Goal: Information Seeking & Learning: Learn about a topic

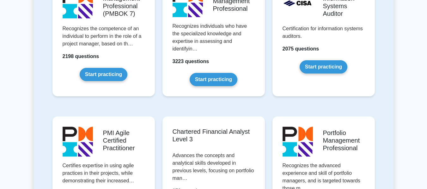
scroll to position [573, 0]
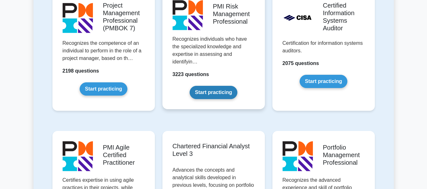
click at [215, 86] on link "Start practicing" at bounding box center [214, 92] width 48 height 13
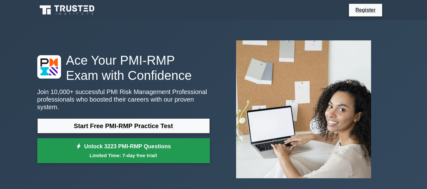
click at [130, 144] on link "Unlock 3223 PMI-RMP Questions Limited Time: 7-day free trial!" at bounding box center [123, 151] width 173 height 25
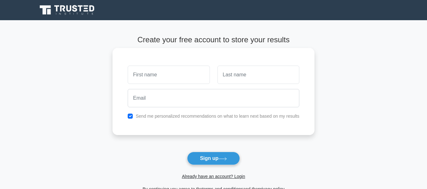
click at [176, 76] on input "text" at bounding box center [169, 75] width 82 height 18
type input "OLADAPO"
click at [236, 77] on input "text" at bounding box center [259, 75] width 82 height 18
type input "ARABAMBI"
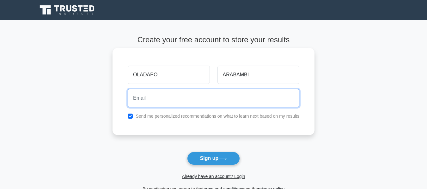
click at [204, 97] on input "email" at bounding box center [214, 98] width 172 height 18
type input "[EMAIL_ADDRESS][DOMAIN_NAME]"
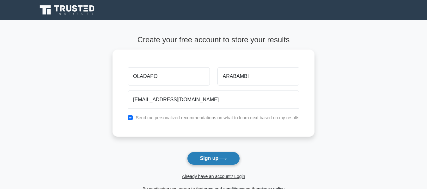
click at [218, 160] on button "Sign up" at bounding box center [213, 158] width 53 height 13
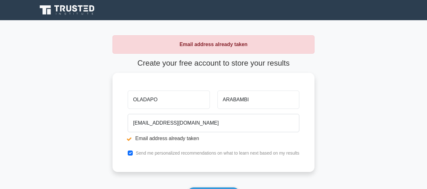
click at [388, 6] on div "Register" at bounding box center [214, 10] width 361 height 15
click at [59, 9] on icon at bounding box center [67, 10] width 61 height 12
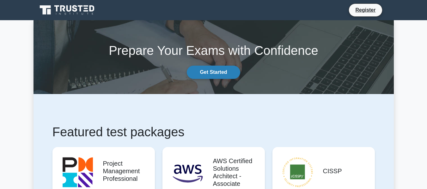
click at [217, 73] on link "Get Started" at bounding box center [213, 72] width 53 height 13
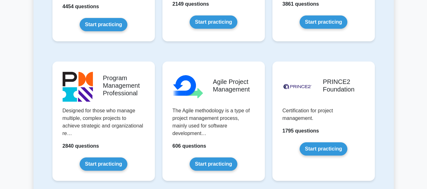
scroll to position [351, 0]
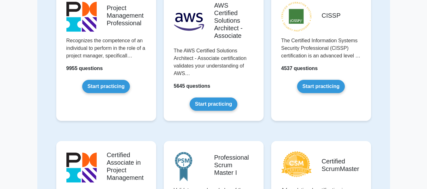
scroll to position [79, 0]
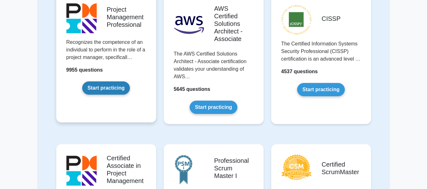
click at [104, 88] on link "Start practicing" at bounding box center [106, 88] width 48 height 13
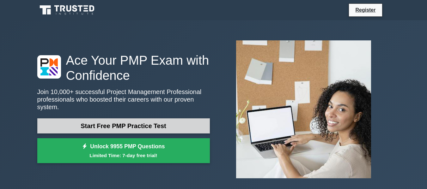
click at [129, 122] on link "Start Free PMP Practice Test" at bounding box center [123, 126] width 173 height 15
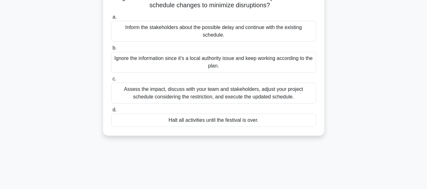
scroll to position [69, 0]
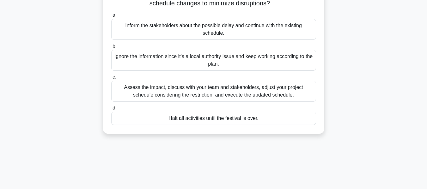
click at [168, 93] on div "Assess the impact, discuss with your team and stakeholders, adjust your project…" at bounding box center [213, 91] width 205 height 21
click at [111, 79] on input "c. Assess the impact, discuss with your team and stakeholders, adjust your proj…" at bounding box center [111, 77] width 0 height 4
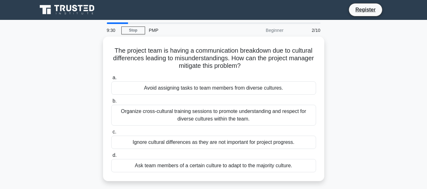
scroll to position [0, 0]
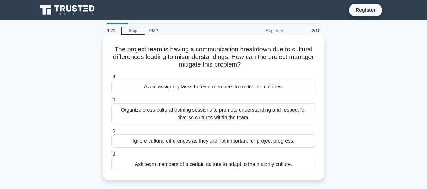
click at [146, 109] on div "Organize cross-cultural training sessions to promote understanding and respect …" at bounding box center [213, 114] width 205 height 21
click at [111, 102] on input "b. Organize cross-cultural training sessions to promote understanding and respe…" at bounding box center [111, 100] width 0 height 4
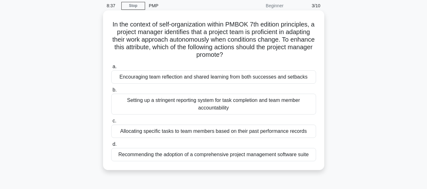
scroll to position [12, 0]
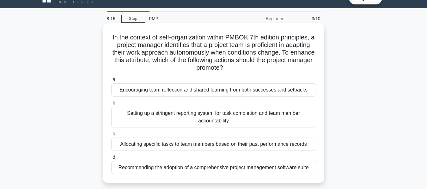
click at [158, 93] on div "Encouraging team reflection and shared learning from both successes and setbacks" at bounding box center [213, 89] width 205 height 13
click at [111, 82] on input "a. Encouraging team reflection and shared learning from both successes and setb…" at bounding box center [111, 80] width 0 height 4
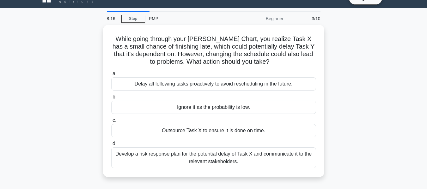
scroll to position [0, 0]
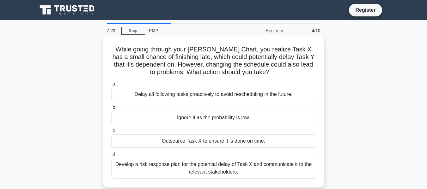
click at [220, 169] on div "Develop a risk response plan for the potential delay of Task X and communicate …" at bounding box center [213, 168] width 205 height 21
click at [111, 157] on input "d. Develop a risk response plan for the potential delay of Task X and communica…" at bounding box center [111, 154] width 0 height 4
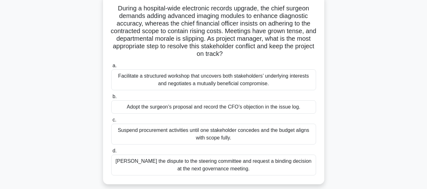
scroll to position [43, 0]
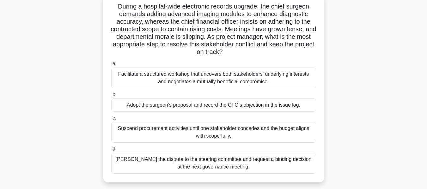
click at [132, 79] on div "Facilitate a structured workshop that uncovers both stakeholders’ underlying in…" at bounding box center [213, 78] width 205 height 21
click at [111, 66] on input "a. Facilitate a structured workshop that uncovers both stakeholders’ underlying…" at bounding box center [111, 64] width 0 height 4
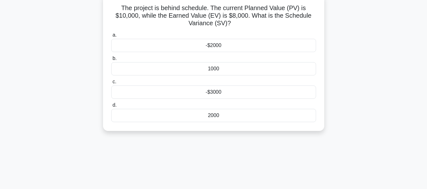
scroll to position [0, 0]
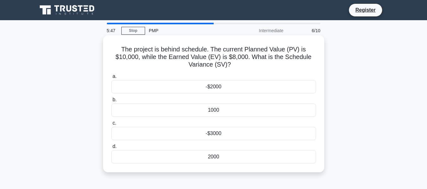
click at [210, 94] on div "-$2000" at bounding box center [213, 86] width 205 height 13
click at [111, 79] on input "a. -$2000" at bounding box center [111, 77] width 0 height 4
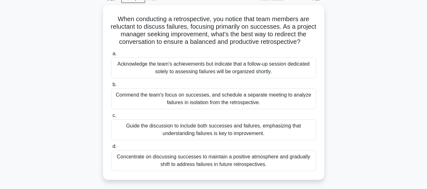
scroll to position [33, 0]
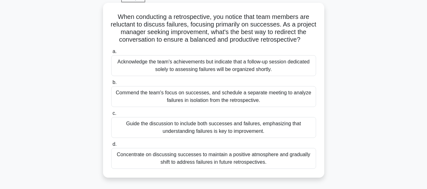
click at [130, 67] on div "Acknowledge the team's achievements but indicate that a follow-up session dedic…" at bounding box center [213, 65] width 205 height 21
click at [111, 54] on input "a. Acknowledge the team's achievements but indicate that a follow-up session de…" at bounding box center [111, 52] width 0 height 4
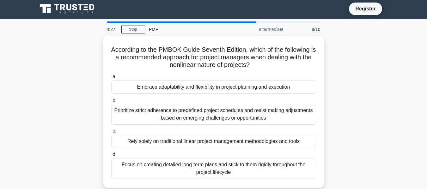
scroll to position [0, 0]
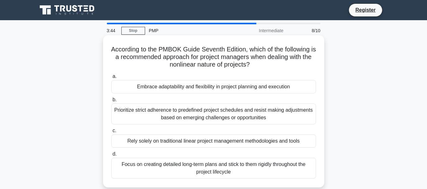
click at [155, 111] on div "Prioritize strict adherence to predefined project schedules and resist making a…" at bounding box center [213, 114] width 205 height 21
click at [111, 102] on input "b. Prioritize strict adherence to predefined project schedules and resist makin…" at bounding box center [111, 100] width 0 height 4
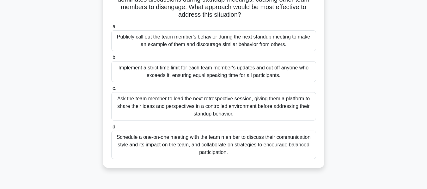
scroll to position [60, 0]
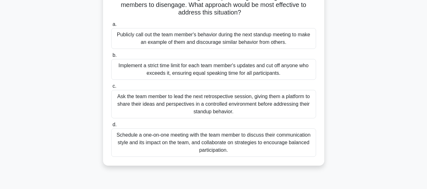
click at [142, 142] on div "Schedule a one-on-one meeting with the team member to discuss their communicati…" at bounding box center [213, 143] width 205 height 28
click at [111, 127] on input "d. Schedule a one-on-one meeting with the team member to discuss their communic…" at bounding box center [111, 125] width 0 height 4
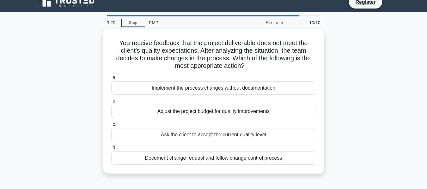
scroll to position [0, 0]
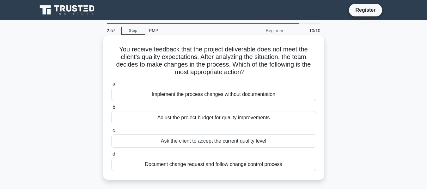
click at [157, 165] on div "Document change request and follow change control process" at bounding box center [213, 164] width 205 height 13
click at [111, 157] on input "d. Document change request and follow change control process" at bounding box center [111, 154] width 0 height 4
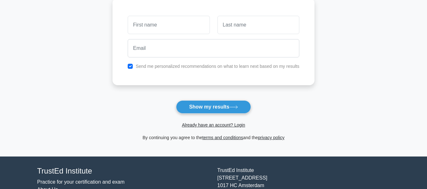
scroll to position [91, 0]
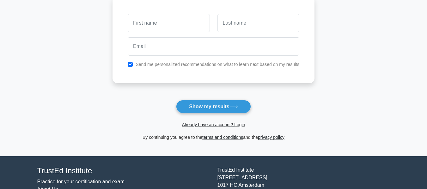
click at [157, 25] on input "text" at bounding box center [169, 23] width 82 height 18
drag, startPoint x: 233, startPoint y: 106, endPoint x: 233, endPoint y: 64, distance: 42.1
click at [233, 64] on form "Wait, there is more! Continue to see your result The test is finished and the" at bounding box center [214, 42] width 202 height 197
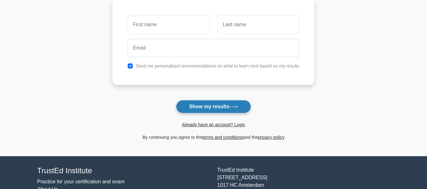
click at [235, 110] on button "Show my results" at bounding box center [213, 106] width 75 height 13
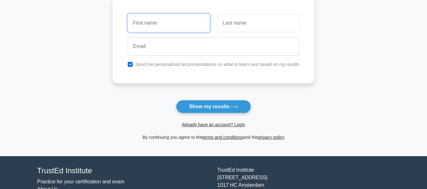
click at [167, 22] on input "text" at bounding box center [169, 23] width 82 height 18
type input "OLADAPO"
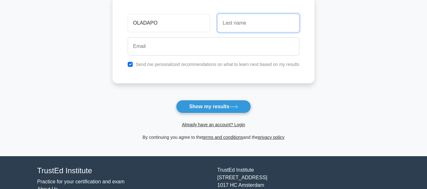
click at [244, 20] on input "text" at bounding box center [259, 23] width 82 height 18
type input "ARABAMBI"
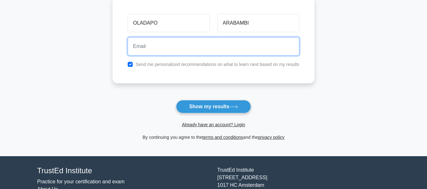
click at [174, 52] on input "email" at bounding box center [214, 46] width 172 height 18
type input "cdecngltd@gmail.com"
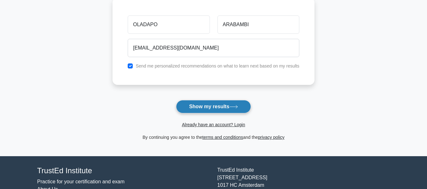
click at [220, 107] on button "Show my results" at bounding box center [213, 106] width 75 height 13
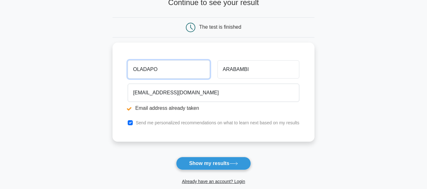
scroll to position [71, 0]
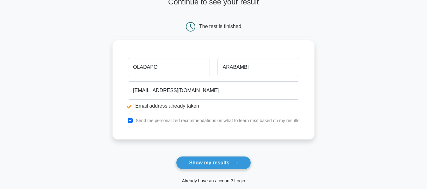
click at [177, 108] on li "Email address already taken" at bounding box center [214, 106] width 172 height 8
click at [132, 121] on input "checkbox" at bounding box center [130, 120] width 5 height 5
checkbox input "false"
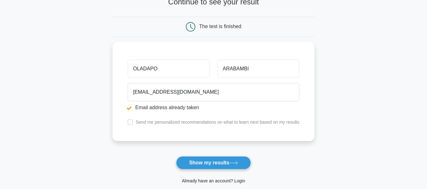
click at [239, 182] on link "Already have an account? Login" at bounding box center [213, 181] width 63 height 5
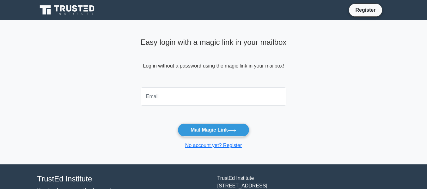
click at [176, 96] on input "email" at bounding box center [214, 97] width 146 height 18
type input "[EMAIL_ADDRESS][DOMAIN_NAME]"
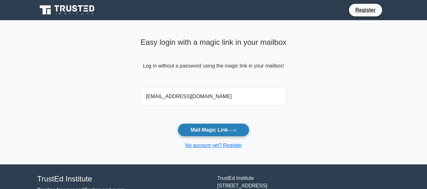
click at [224, 132] on button "Mail Magic Link" at bounding box center [214, 130] width 72 height 13
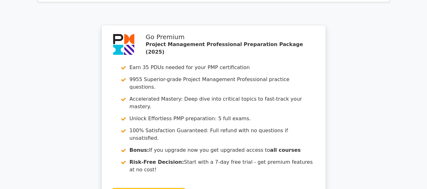
scroll to position [1161, 0]
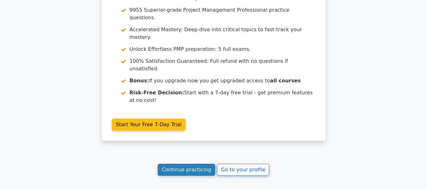
click at [197, 164] on link "Continue practicing" at bounding box center [187, 170] width 58 height 12
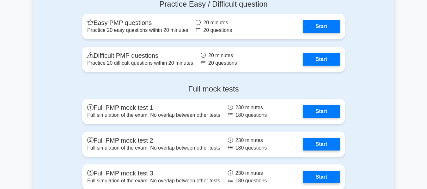
scroll to position [2260, 0]
